Goal: Transaction & Acquisition: Purchase product/service

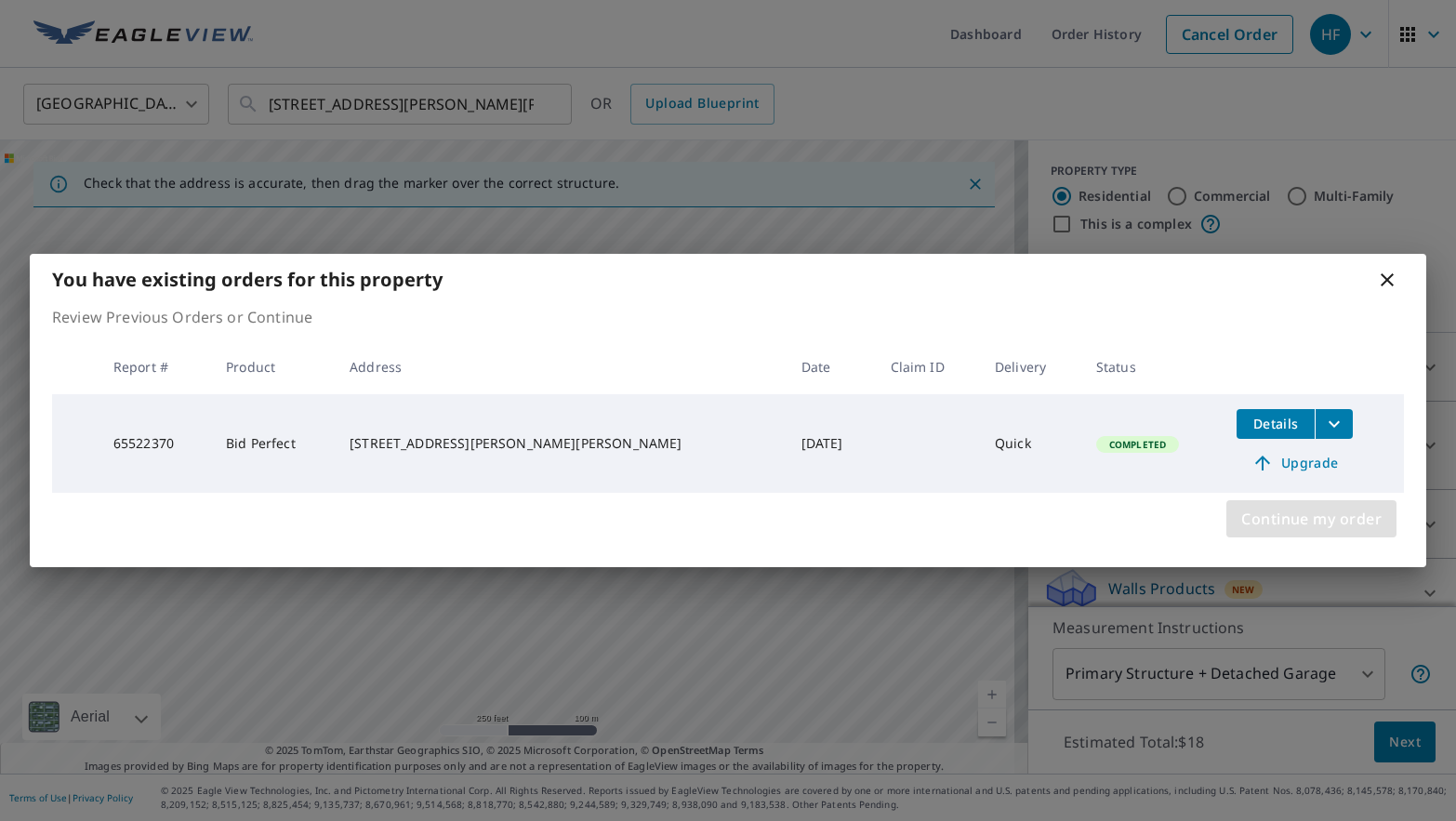
click at [1287, 527] on span "Continue my order" at bounding box center [1312, 519] width 141 height 26
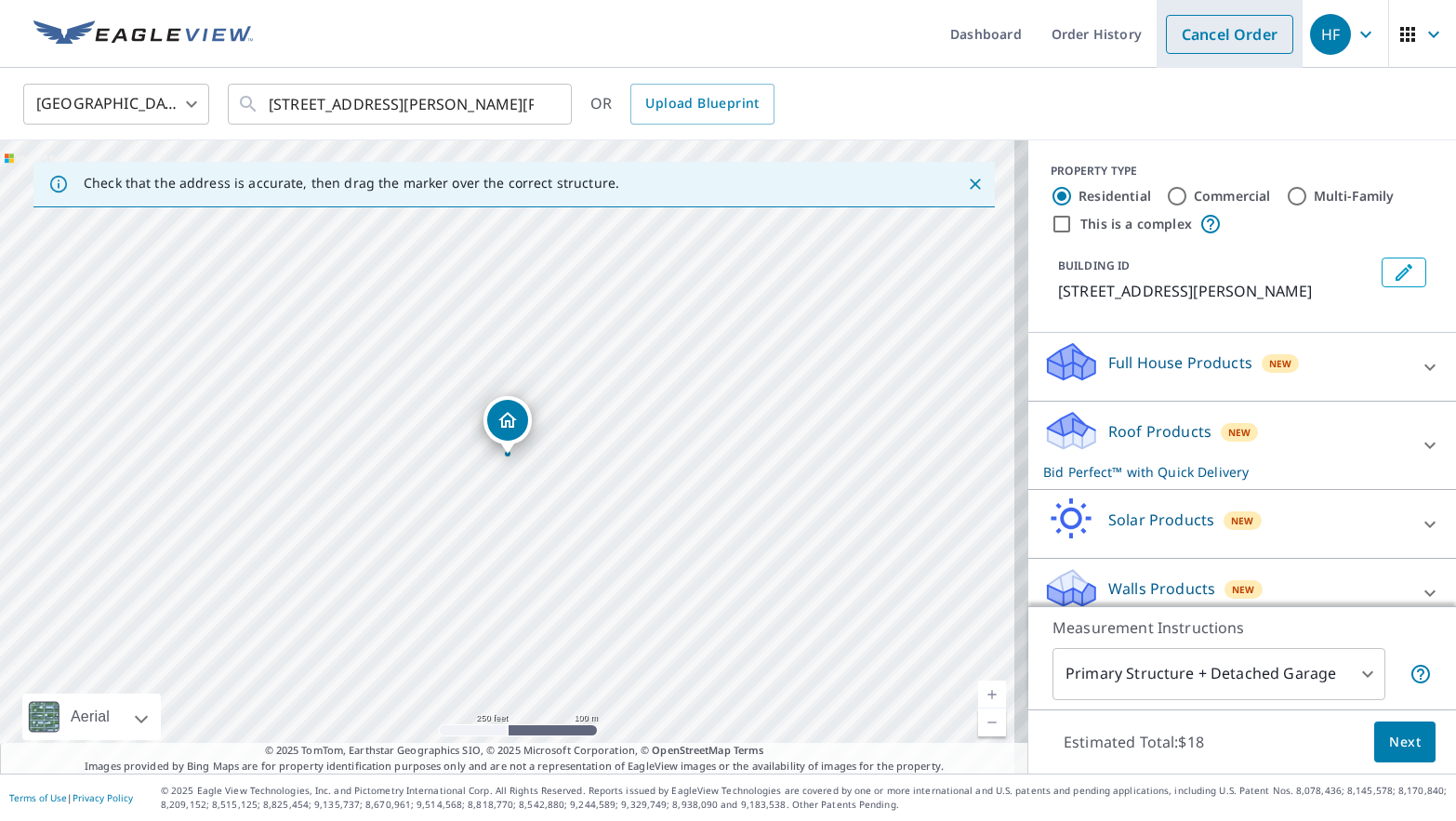
click at [1202, 19] on link "Cancel Order" at bounding box center [1230, 34] width 127 height 39
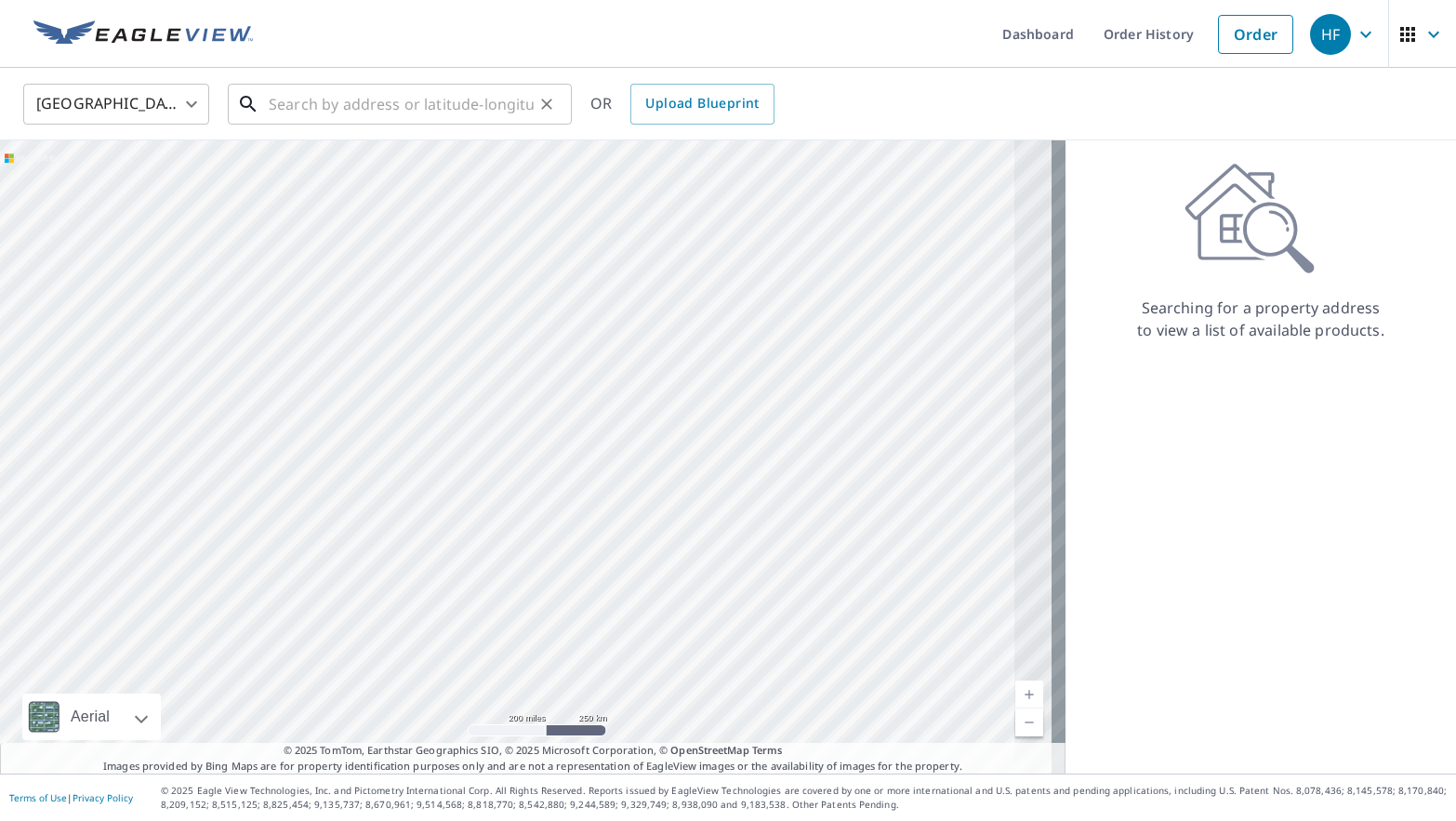
click at [422, 116] on input "text" at bounding box center [401, 104] width 265 height 53
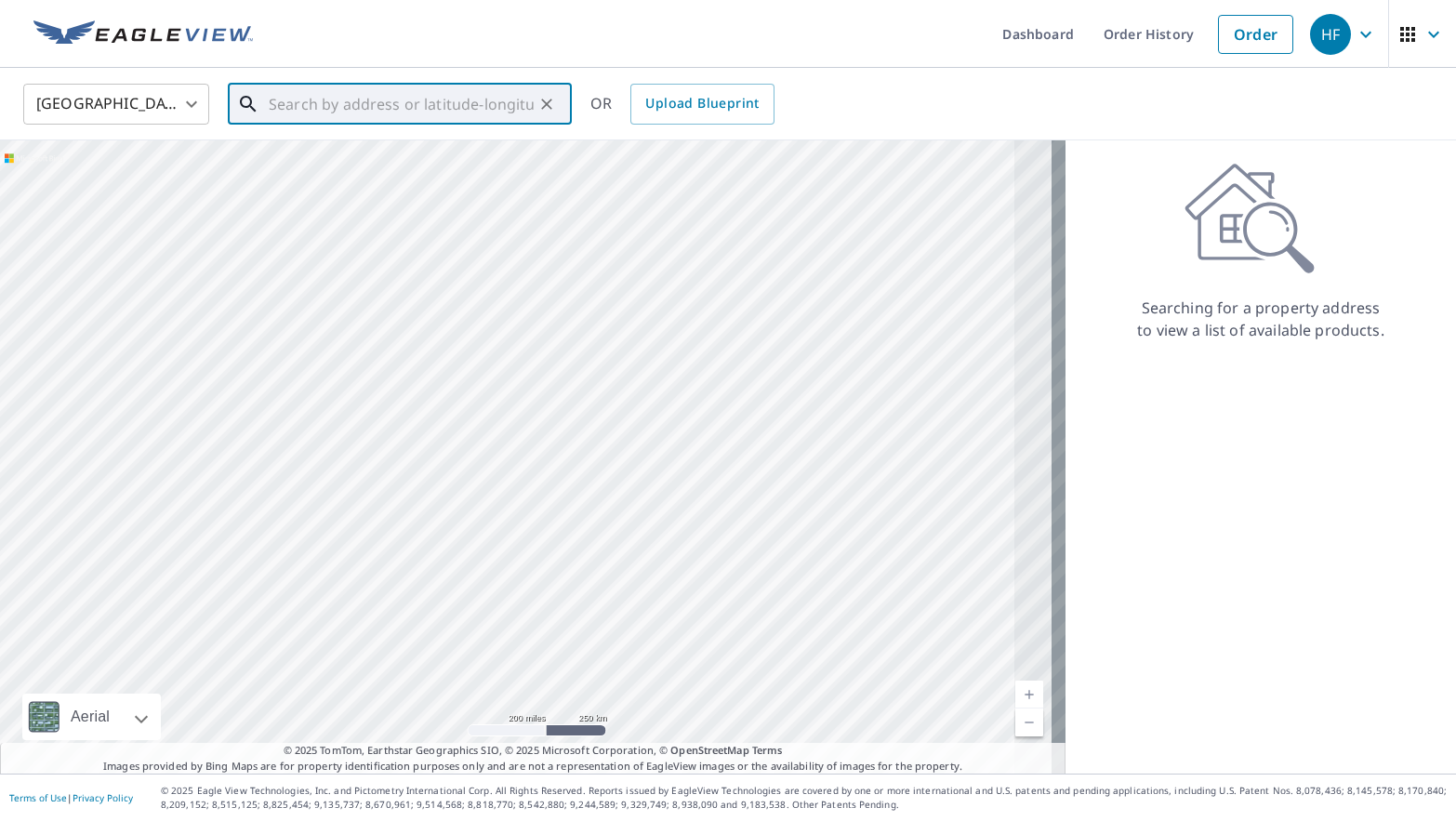
paste input "[STREET_ADDRESS]"
click at [422, 170] on p "Opa Locka, FL 33055" at bounding box center [411, 178] width 292 height 19
type input "[STREET_ADDRESS]"
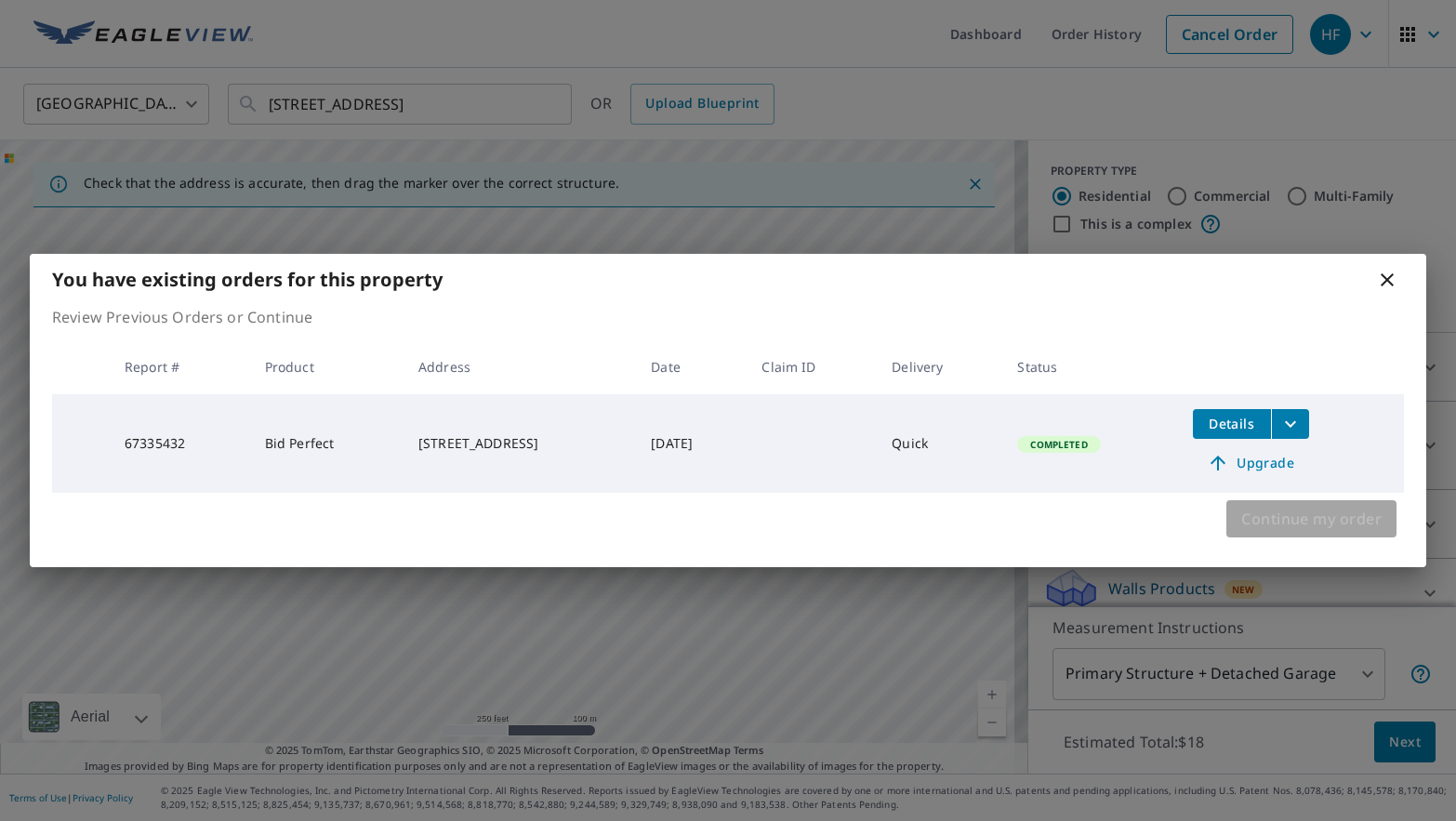
click at [1276, 528] on span "Continue my order" at bounding box center [1312, 519] width 141 height 26
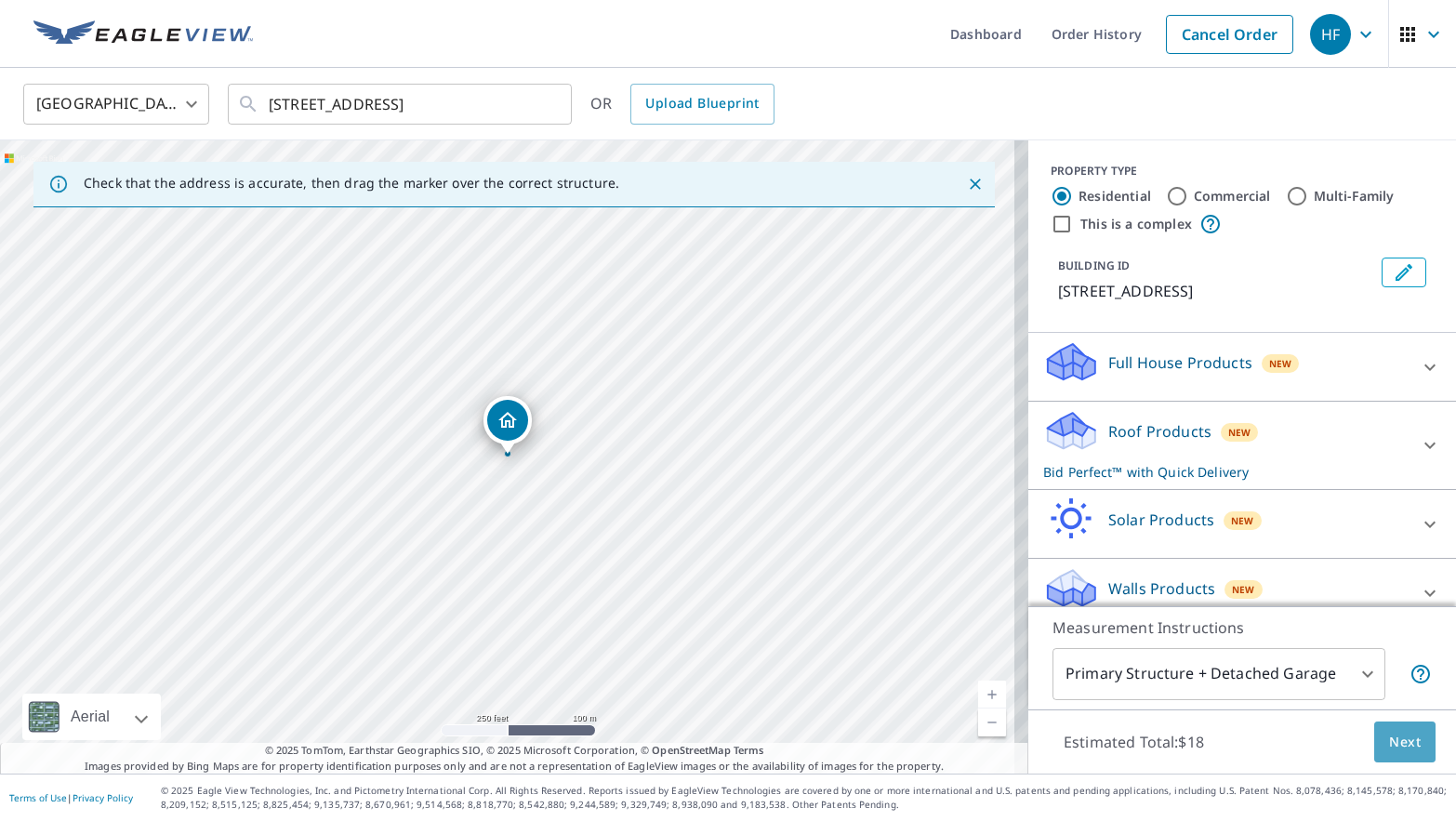
click at [1390, 735] on span "Next" at bounding box center [1405, 742] width 32 height 23
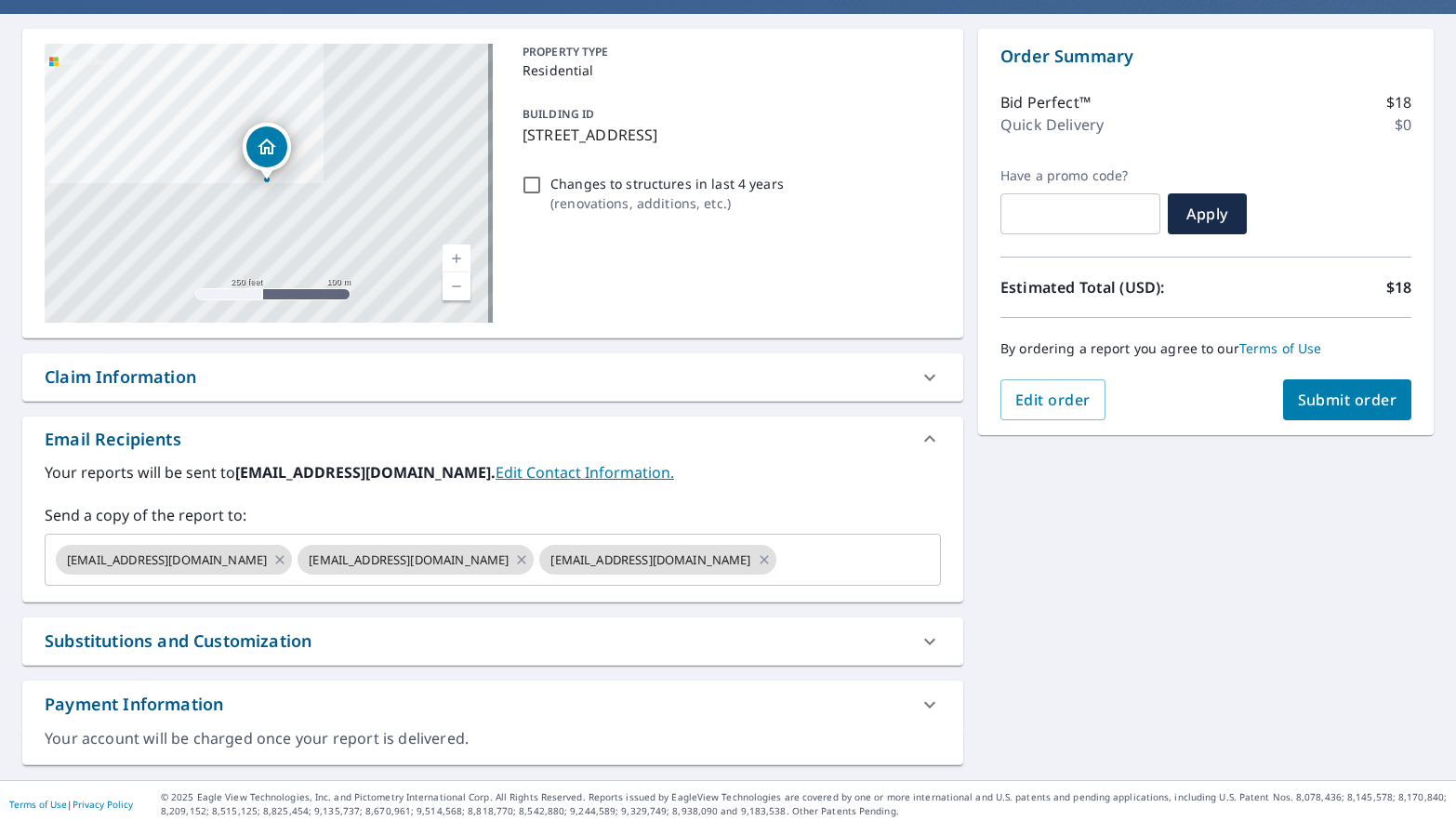
scroll to position [165, 0]
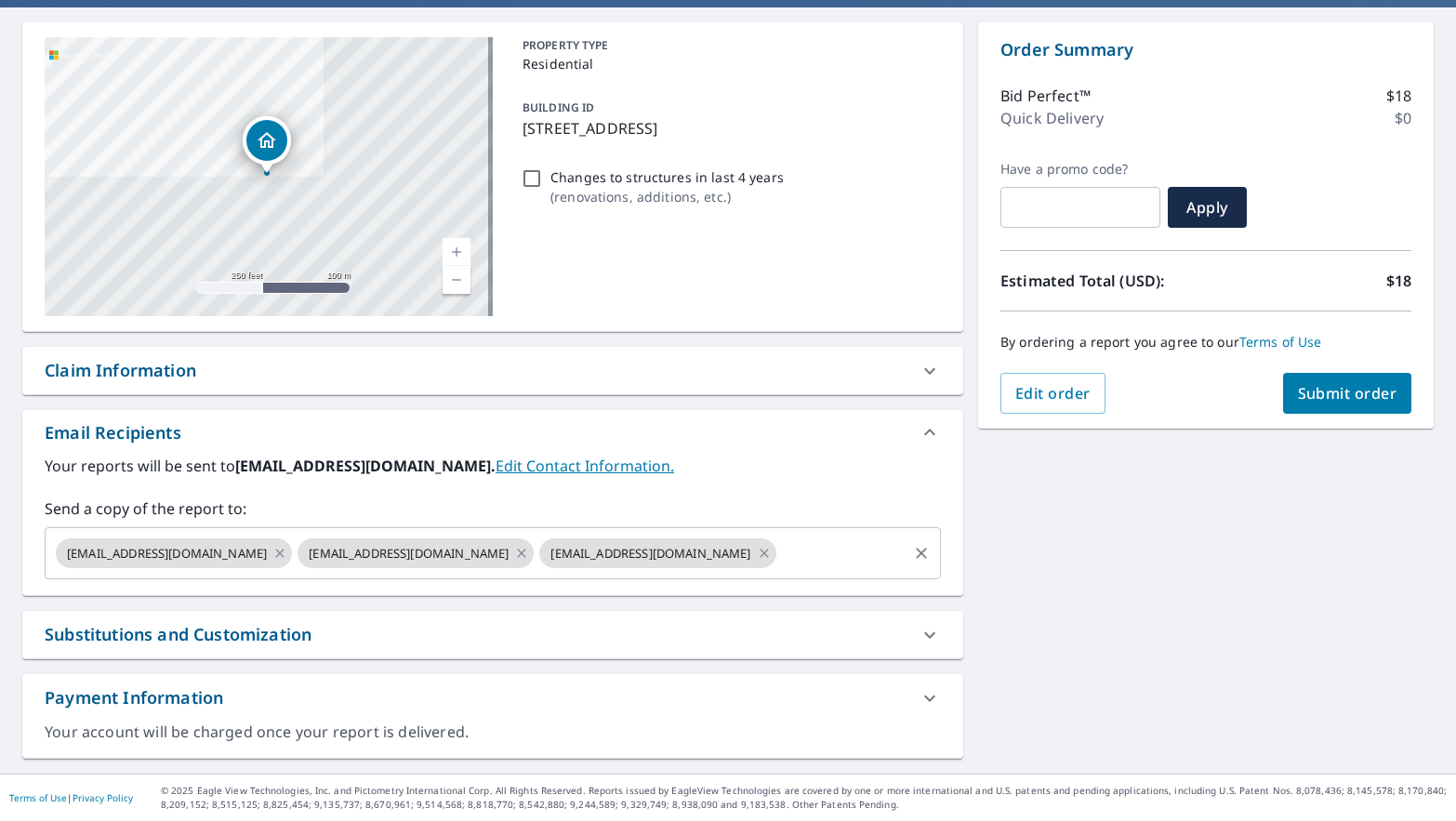
click at [780, 564] on input "text" at bounding box center [842, 553] width 126 height 36
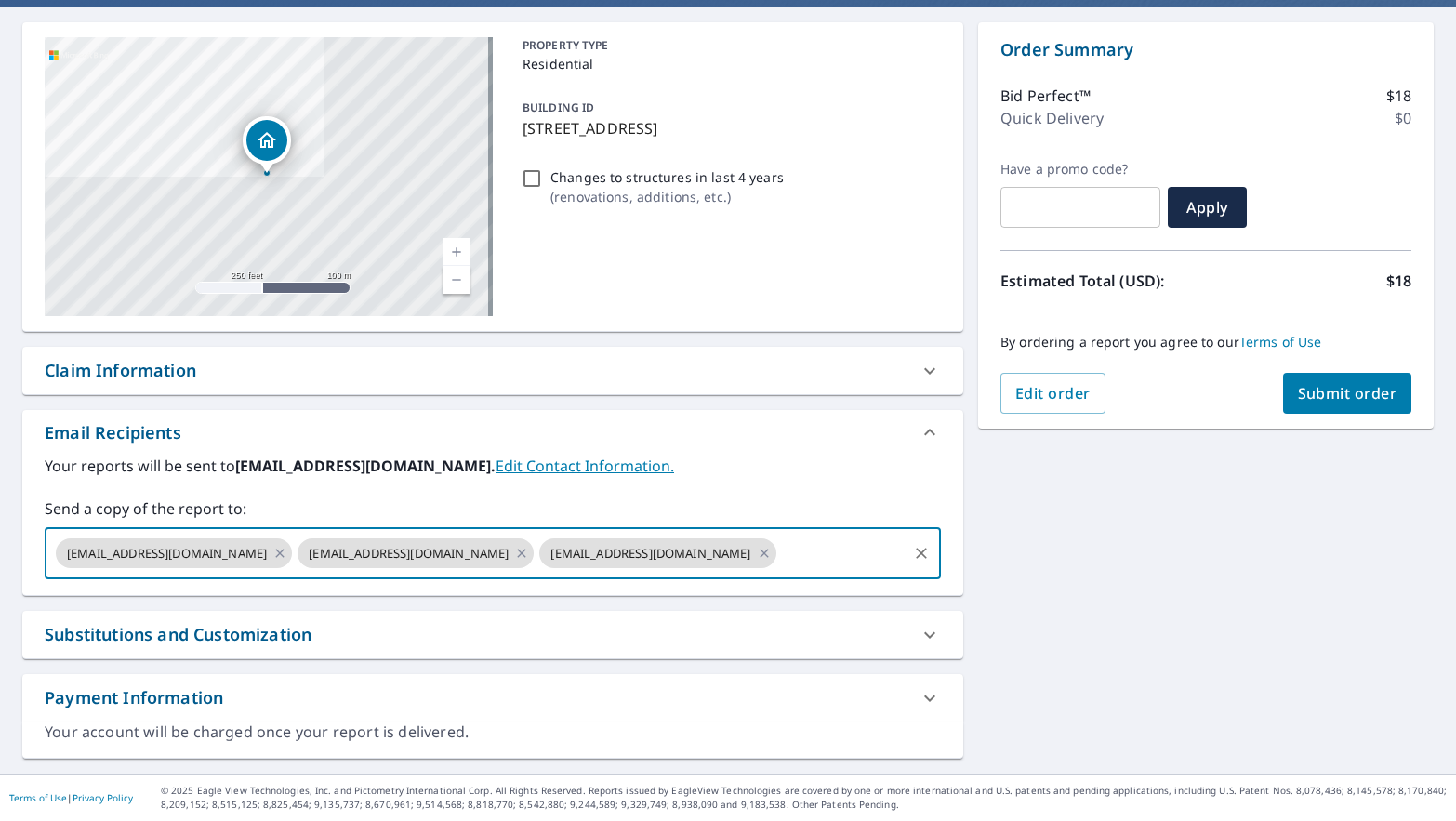
click at [780, 559] on input "text" at bounding box center [842, 553] width 126 height 36
paste input "[EMAIL_ADDRESS][DOMAIN_NAME]"
type input "[EMAIL_ADDRESS][DOMAIN_NAME]"
click at [770, 507] on label "Send a copy of the report to:" at bounding box center [493, 509] width 897 height 23
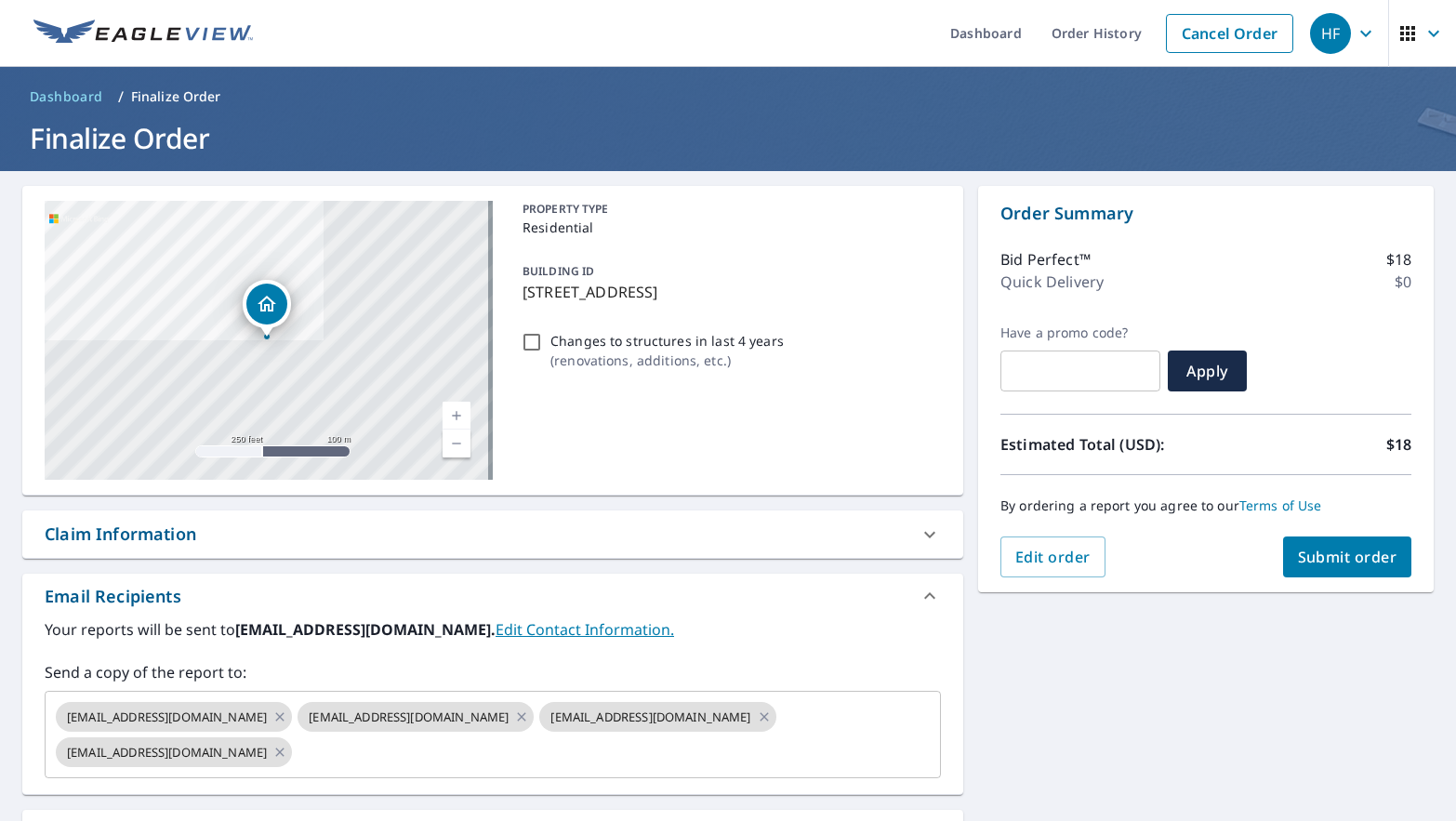
scroll to position [0, 0]
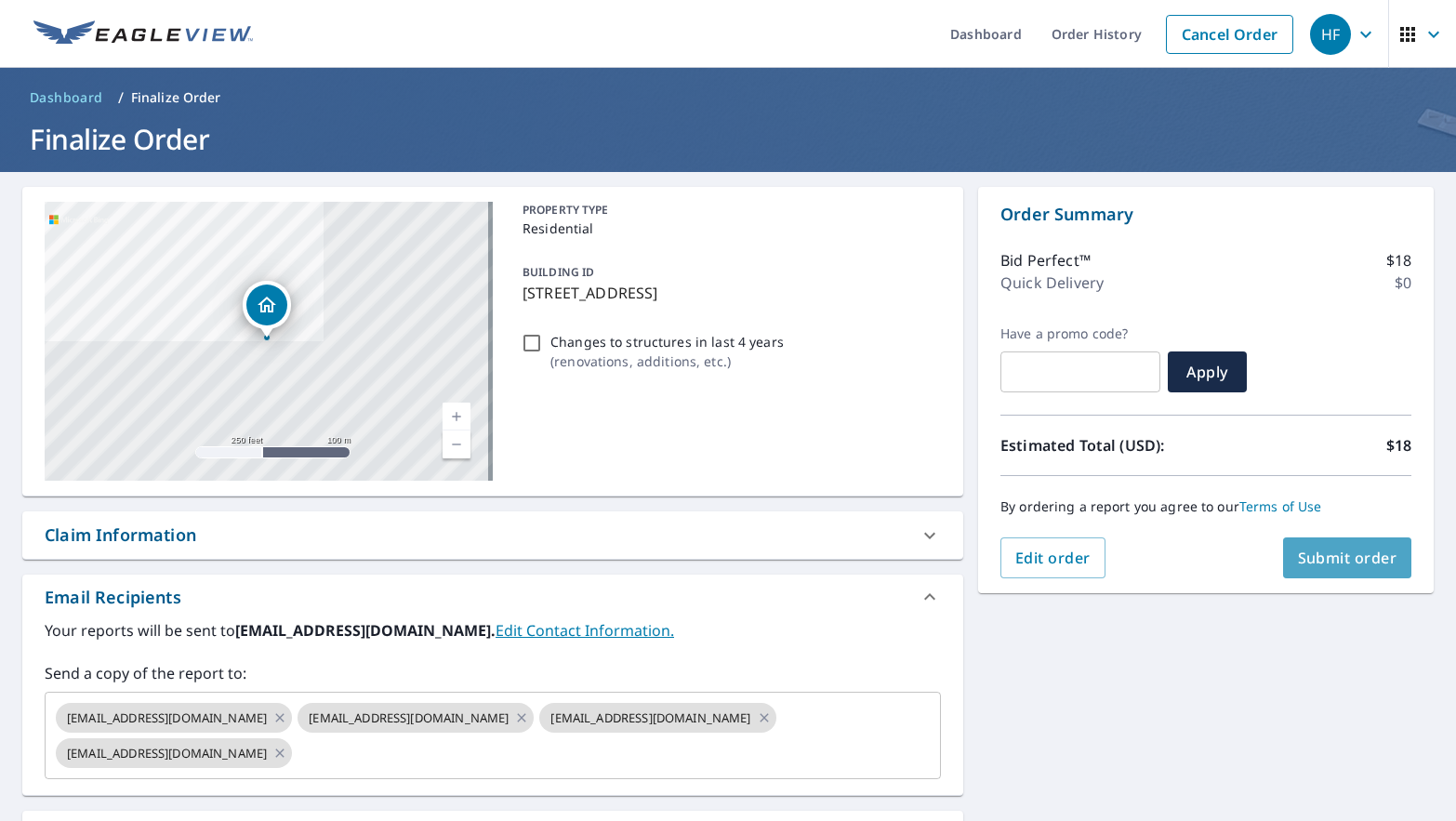
click at [1321, 565] on span "Submit order" at bounding box center [1348, 557] width 99 height 21
checkbox input "true"
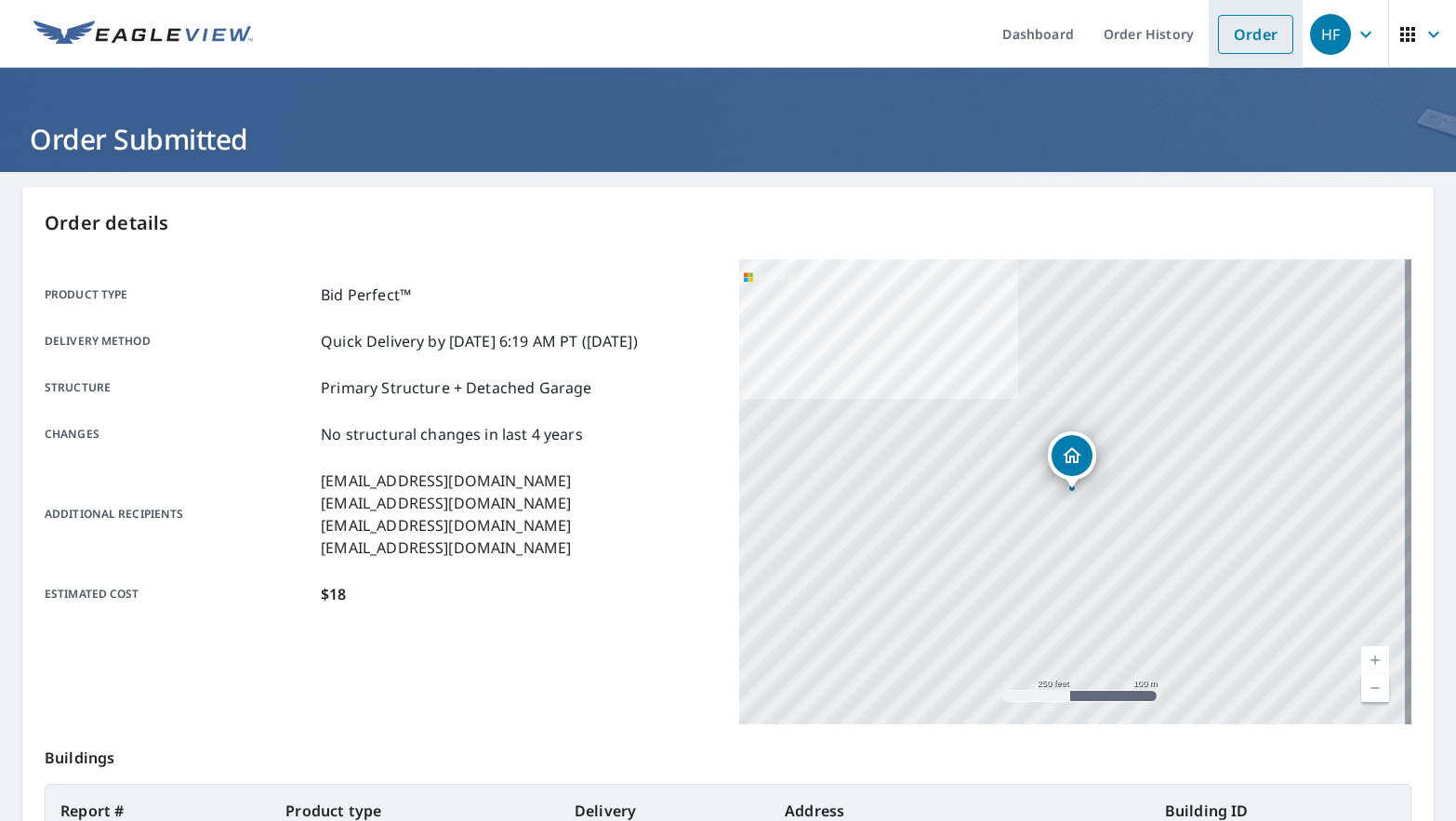
click at [1232, 43] on link "Order" at bounding box center [1256, 34] width 75 height 39
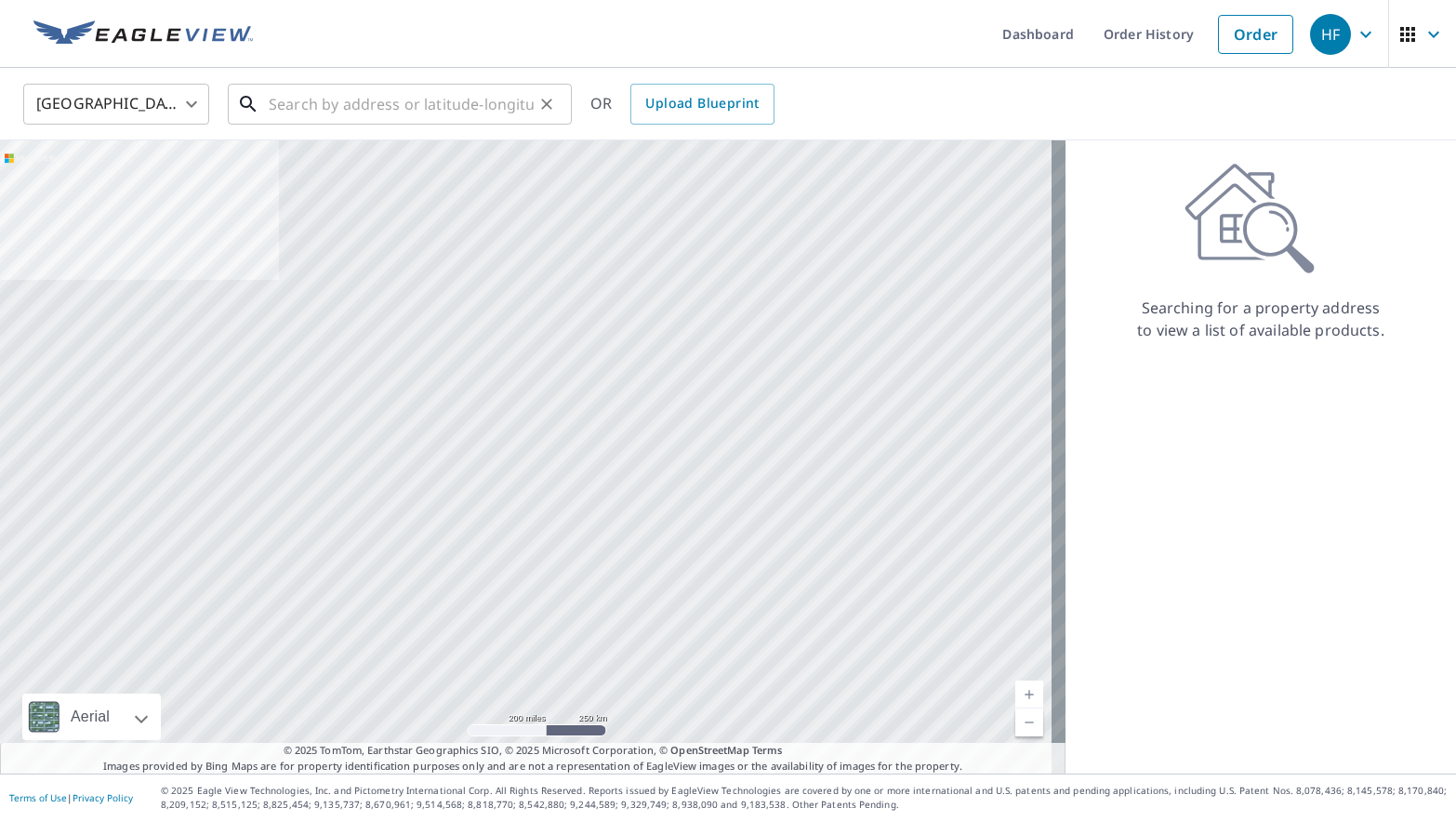
click at [370, 103] on input "text" at bounding box center [401, 104] width 265 height 53
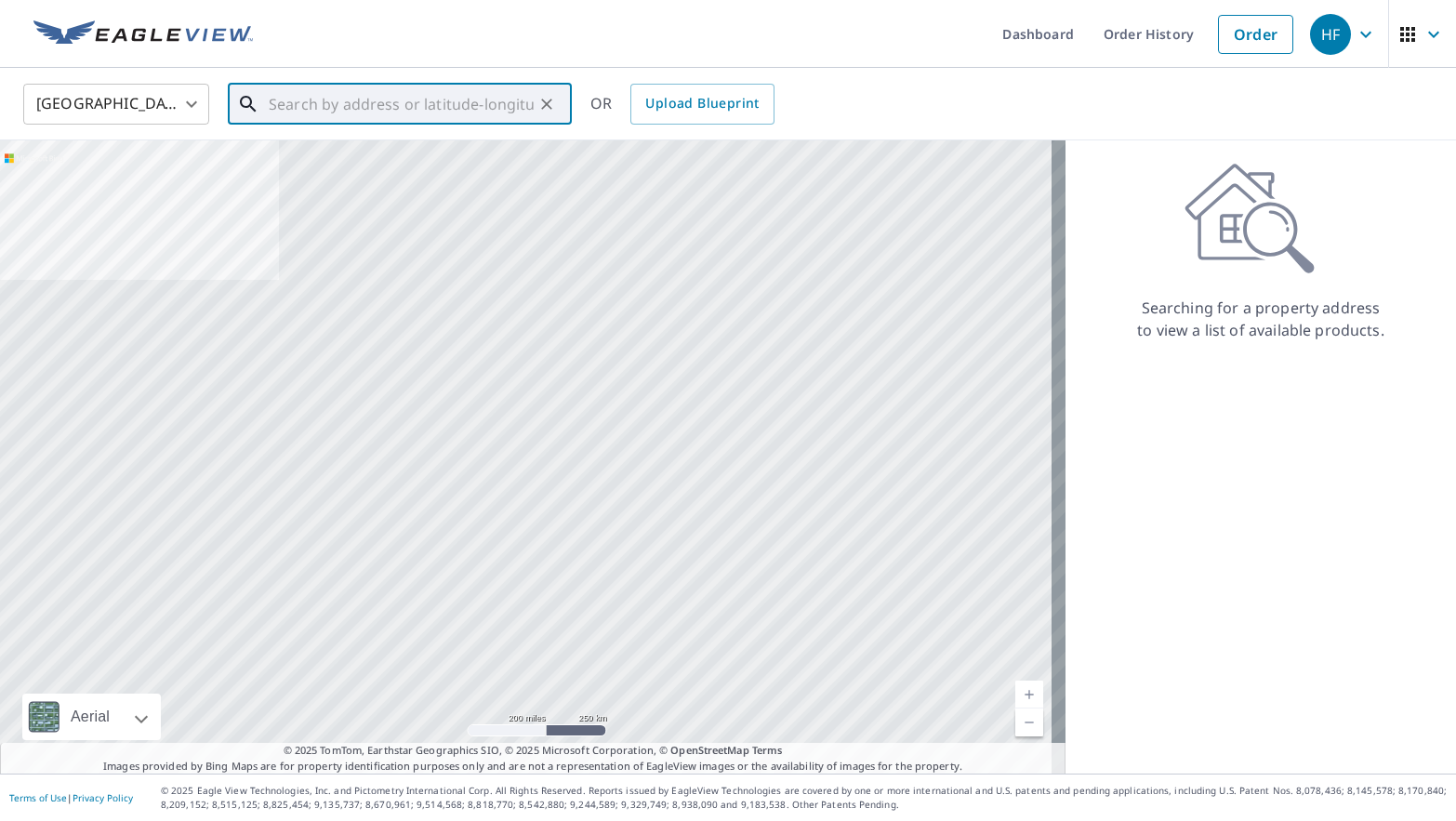
paste input "[STREET_ADDRESS]"
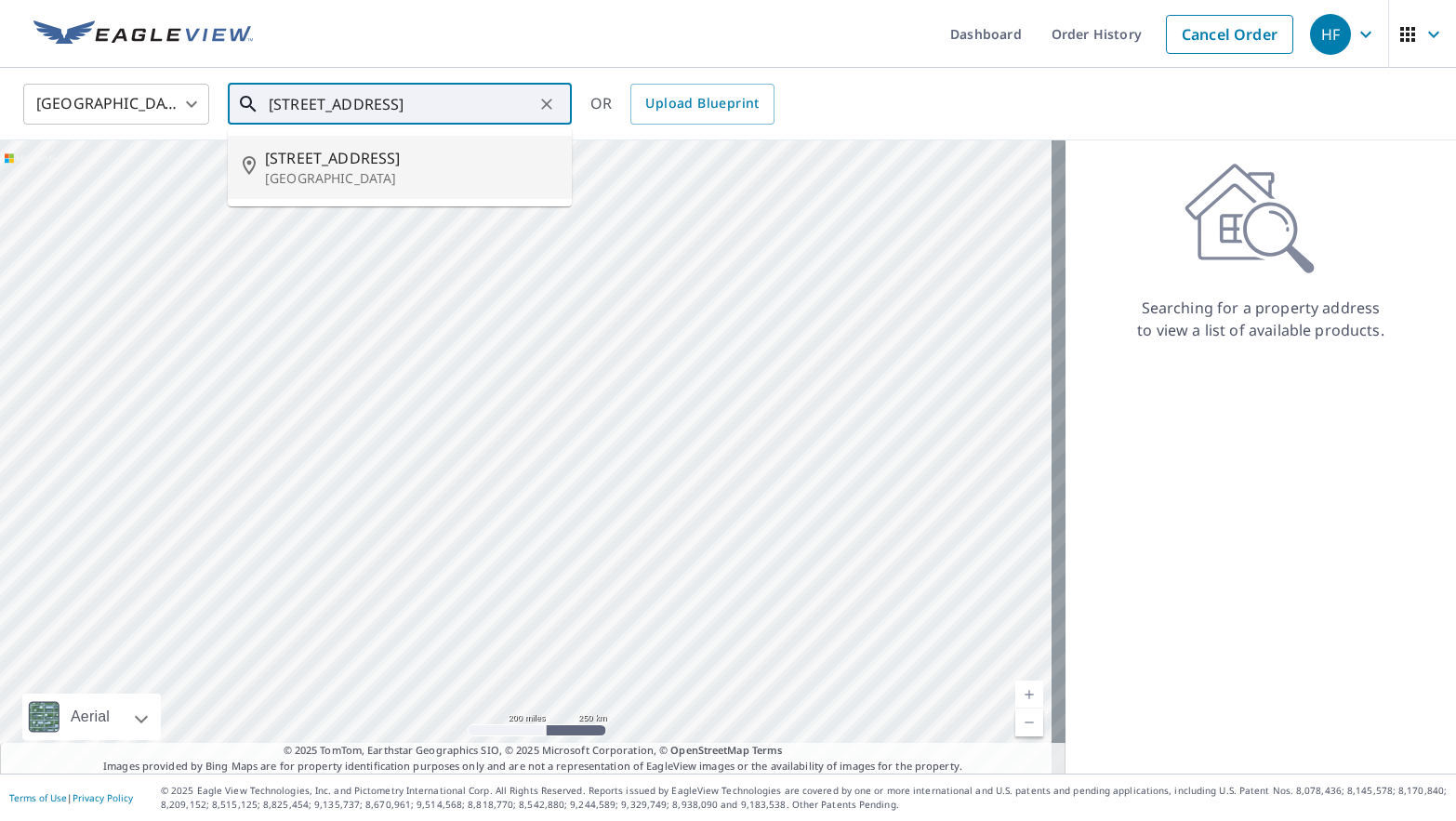
click at [431, 176] on p "[GEOGRAPHIC_DATA]" at bounding box center [411, 178] width 292 height 19
type input "[STREET_ADDRESS]"
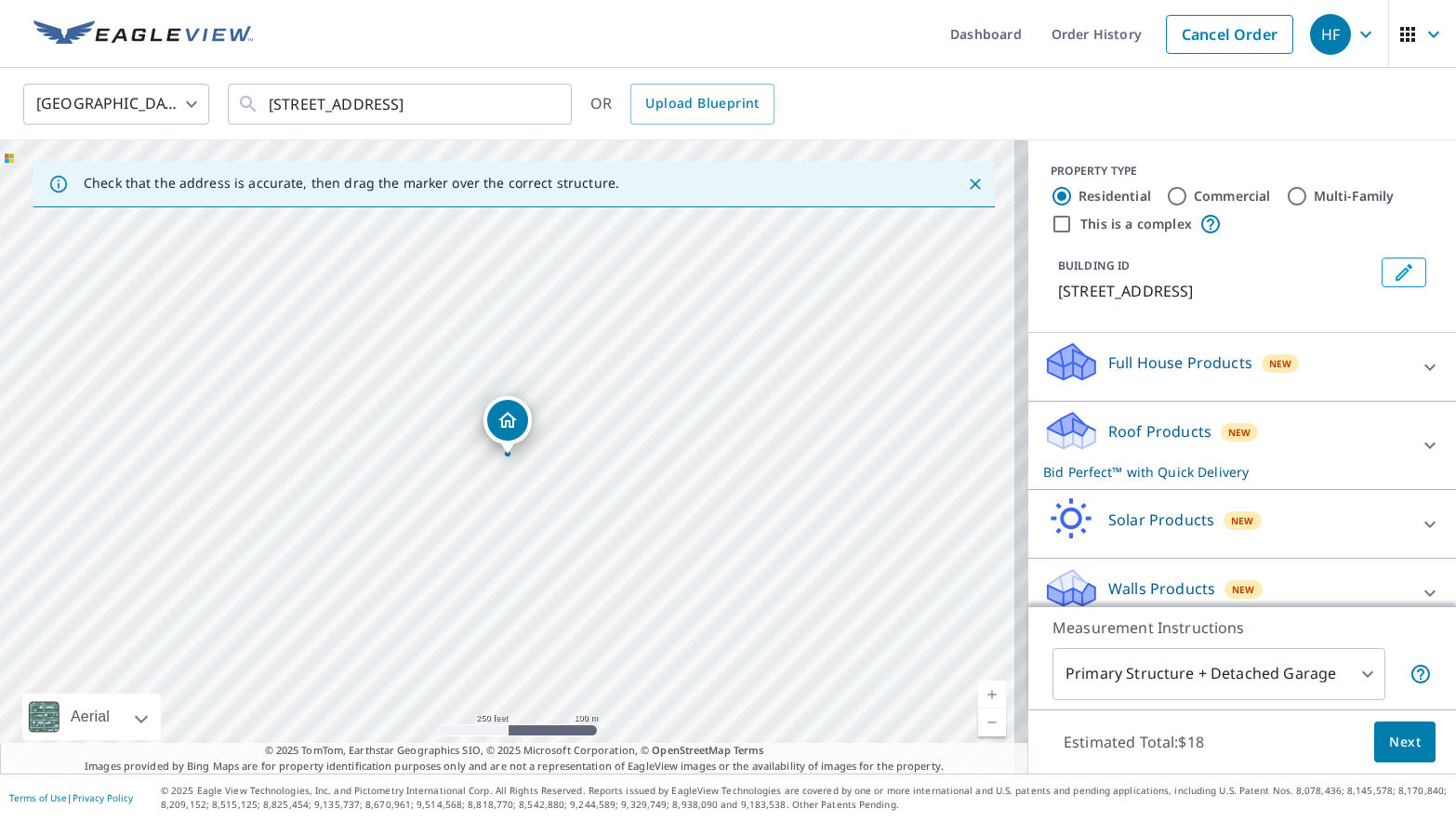
click at [1402, 750] on span "Next" at bounding box center [1405, 742] width 32 height 23
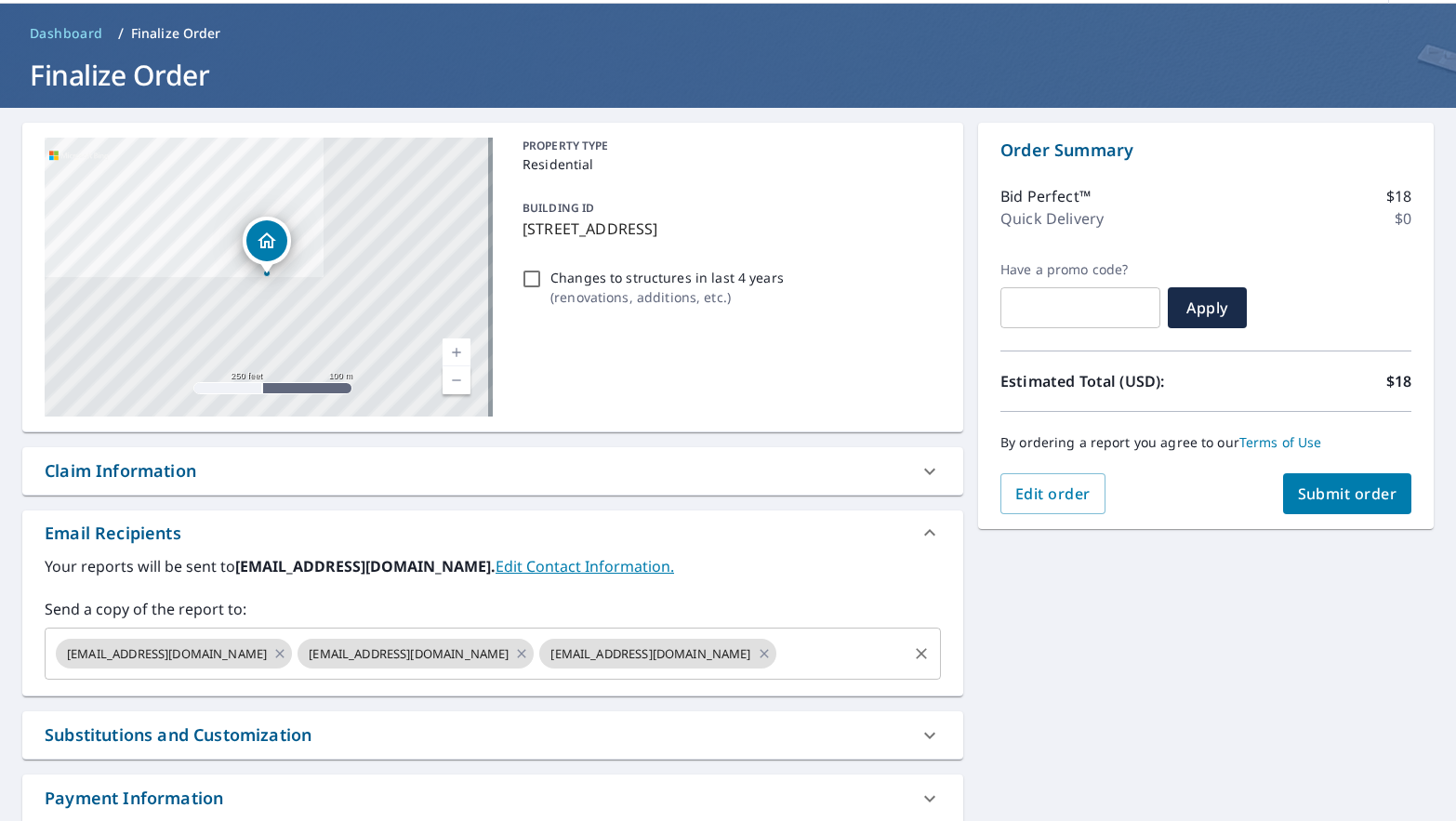
scroll to position [93, 0]
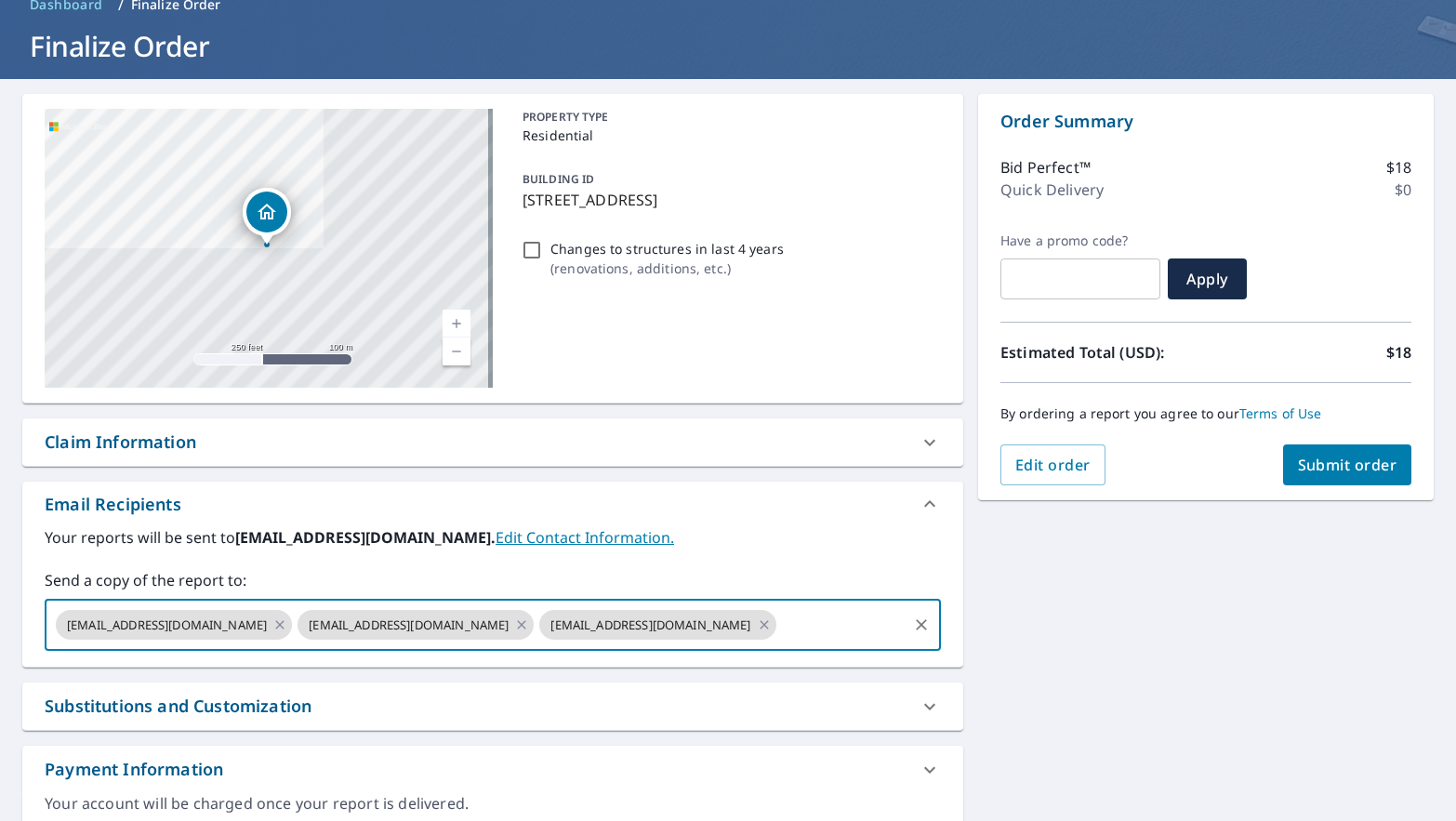
click at [780, 621] on input "text" at bounding box center [842, 625] width 126 height 36
paste input "[EMAIL_ADDRESS][DOMAIN_NAME]"
type input "[EMAIL_ADDRESS][DOMAIN_NAME]"
click at [730, 575] on label "Send a copy of the report to:" at bounding box center [493, 580] width 897 height 23
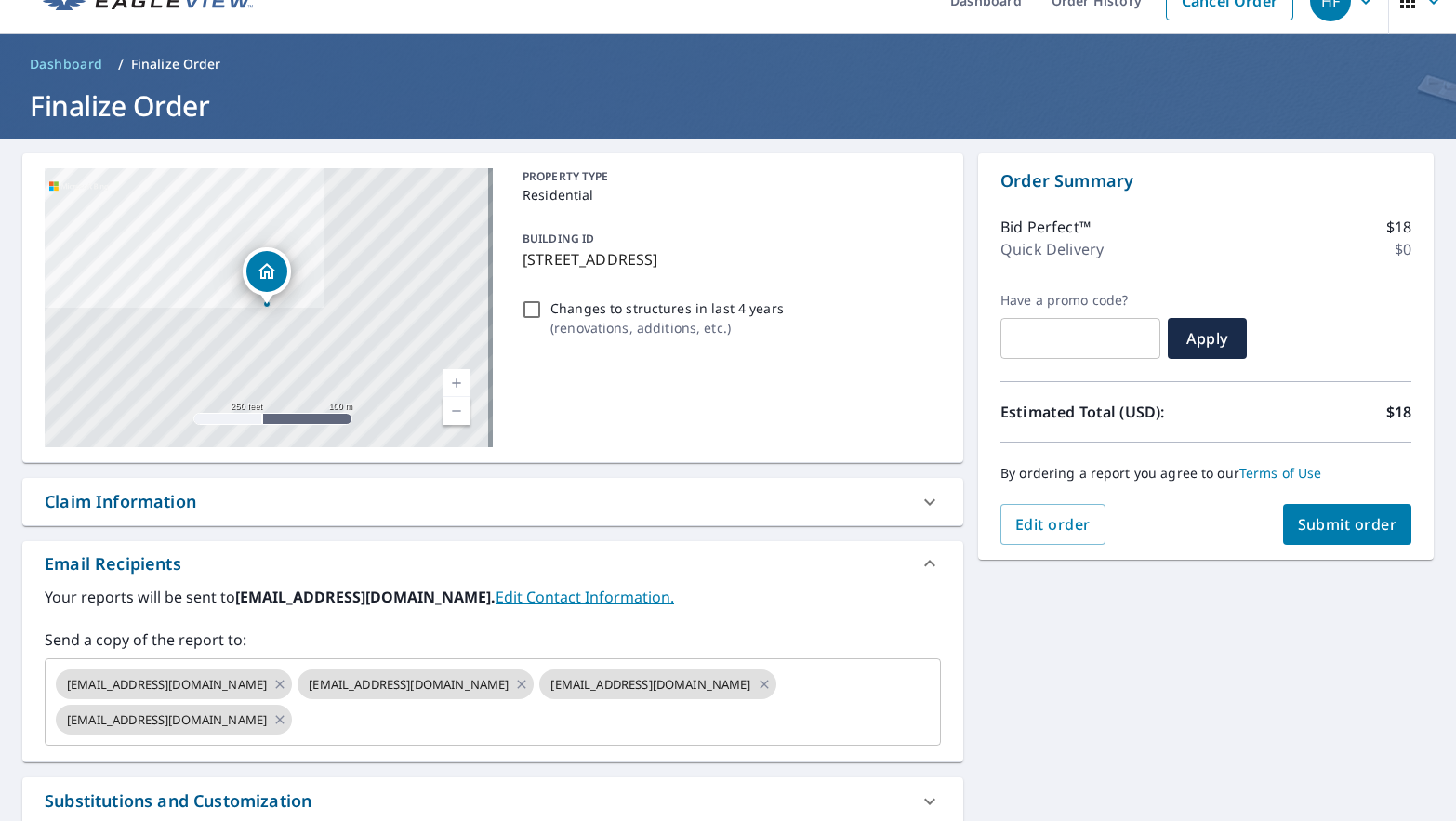
scroll to position [0, 0]
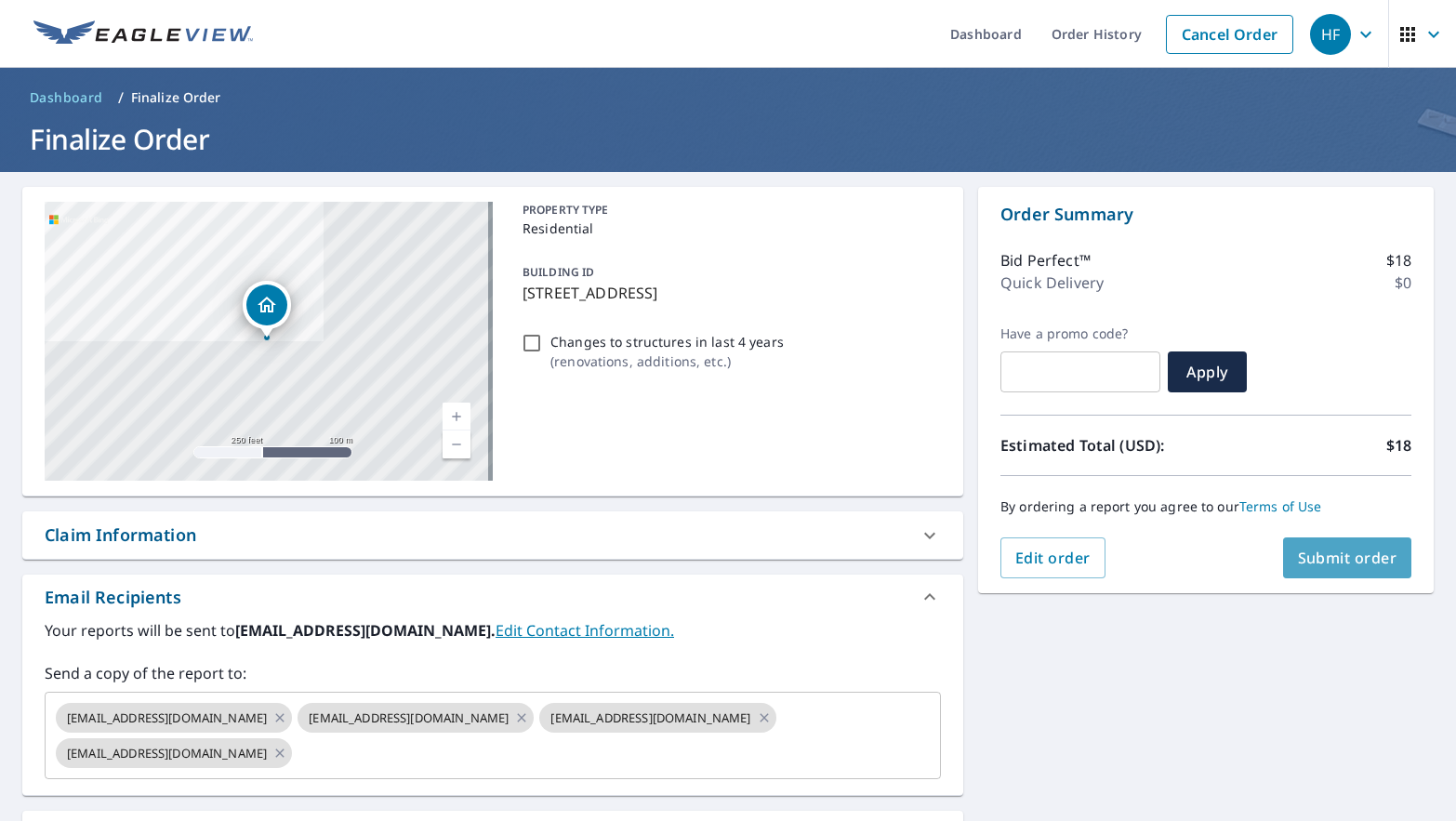
click at [1330, 569] on button "Submit order" at bounding box center [1348, 557] width 129 height 41
checkbox input "true"
